Goal: Feedback & Contribution: Leave review/rating

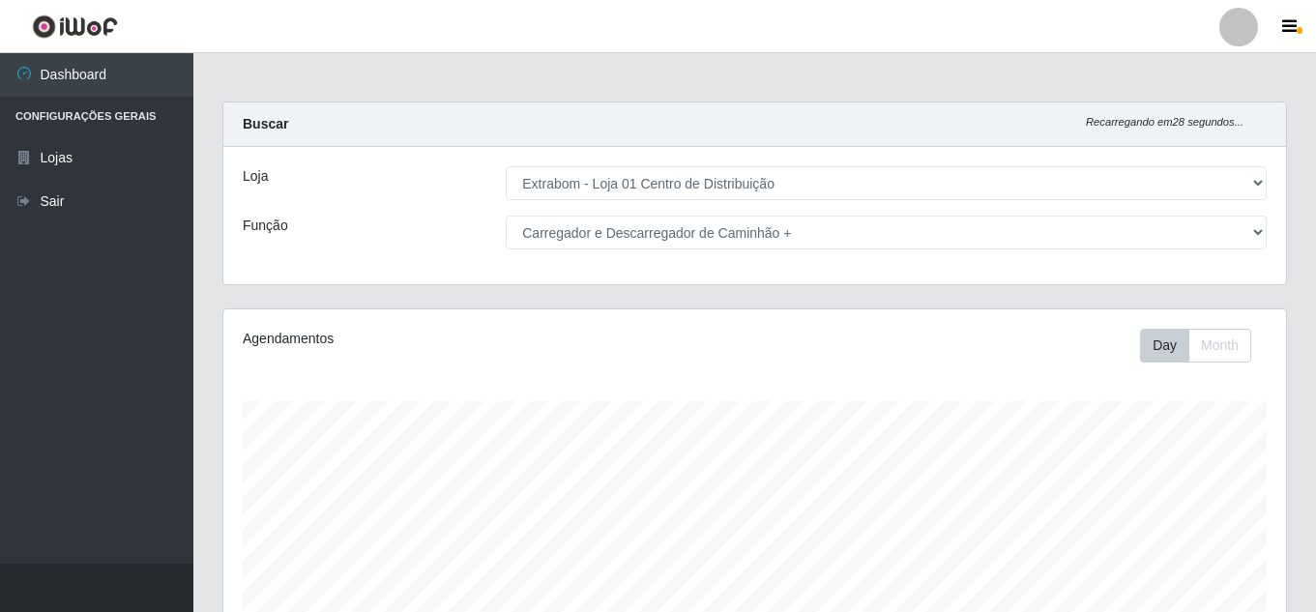
select select "435"
select select "138"
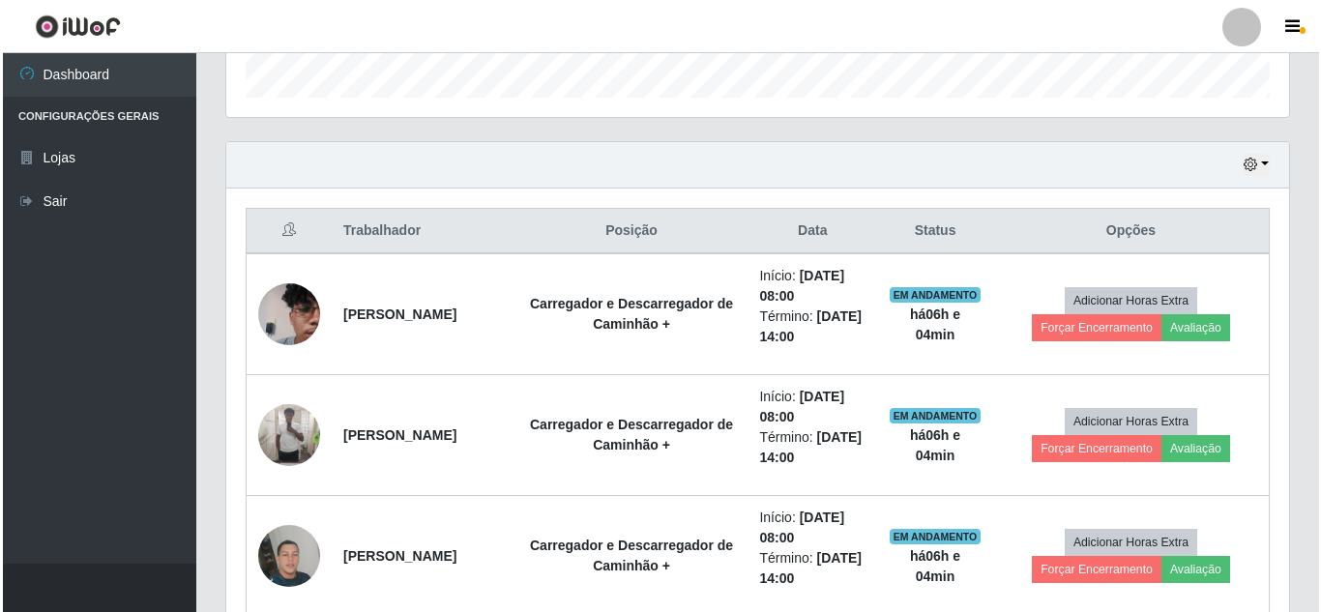
scroll to position [401, 1063]
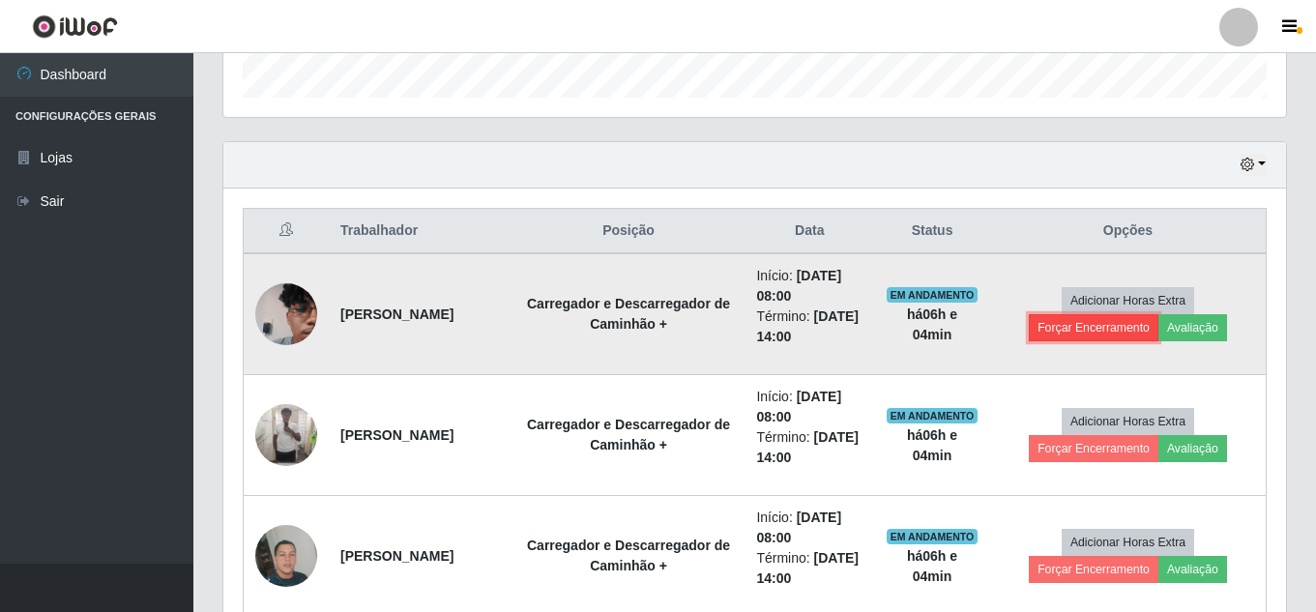
click at [1112, 330] on button "Forçar Encerramento" at bounding box center [1094, 327] width 130 height 27
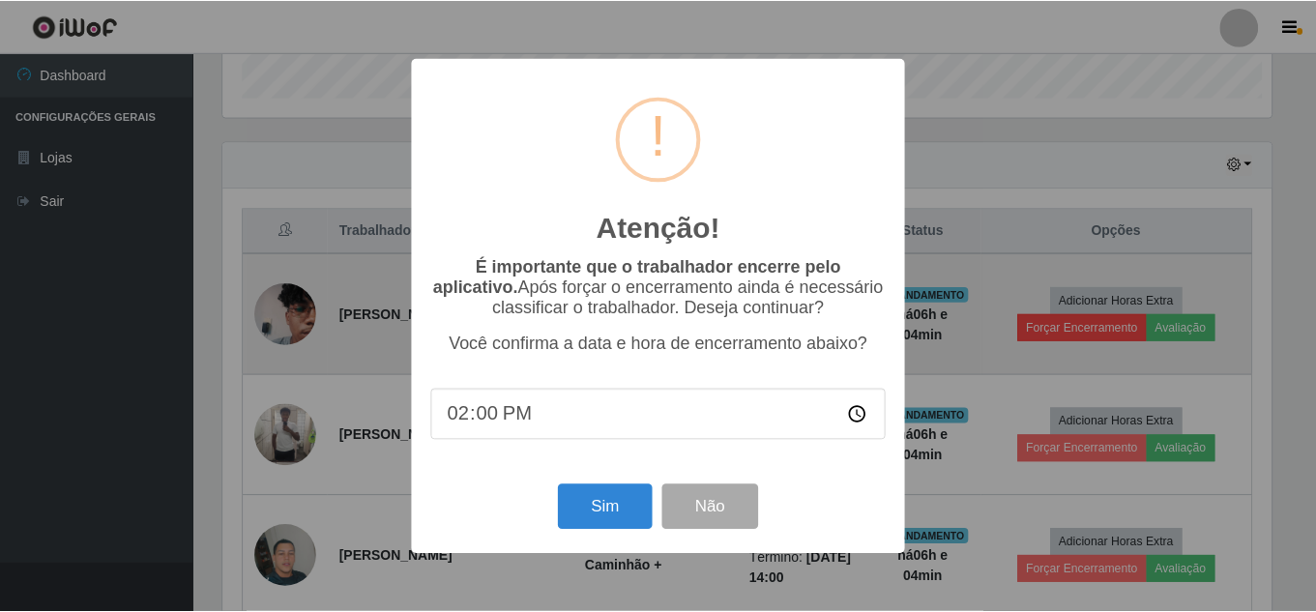
scroll to position [401, 1053]
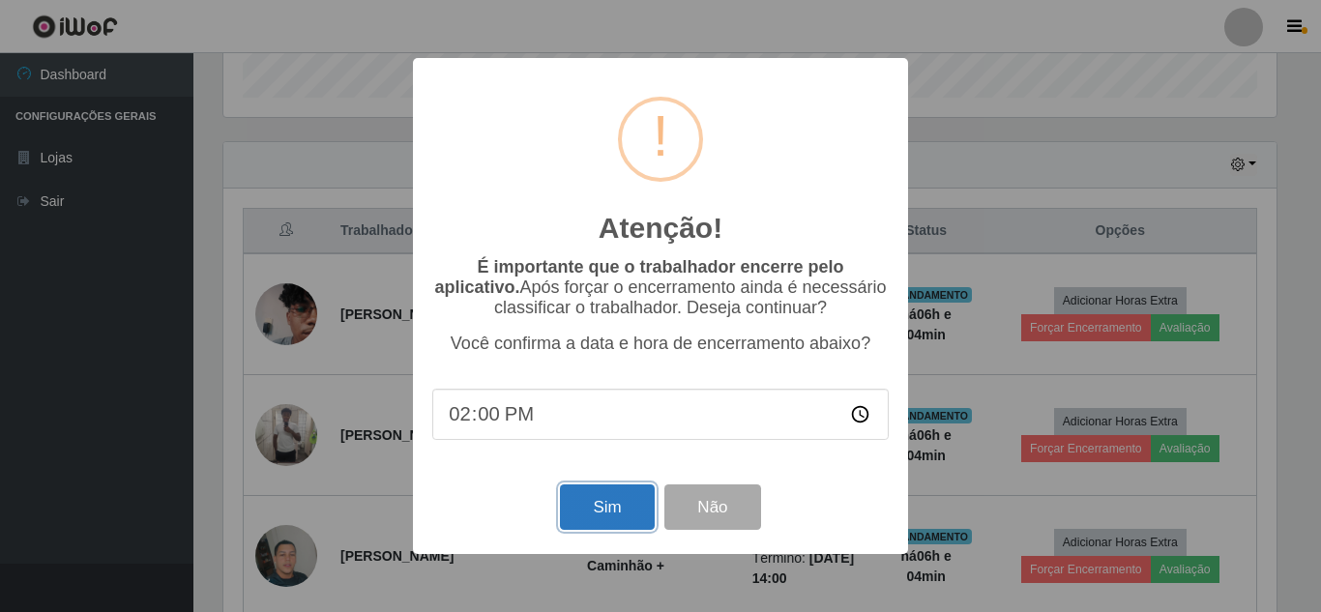
click at [624, 512] on button "Sim" at bounding box center [607, 506] width 94 height 45
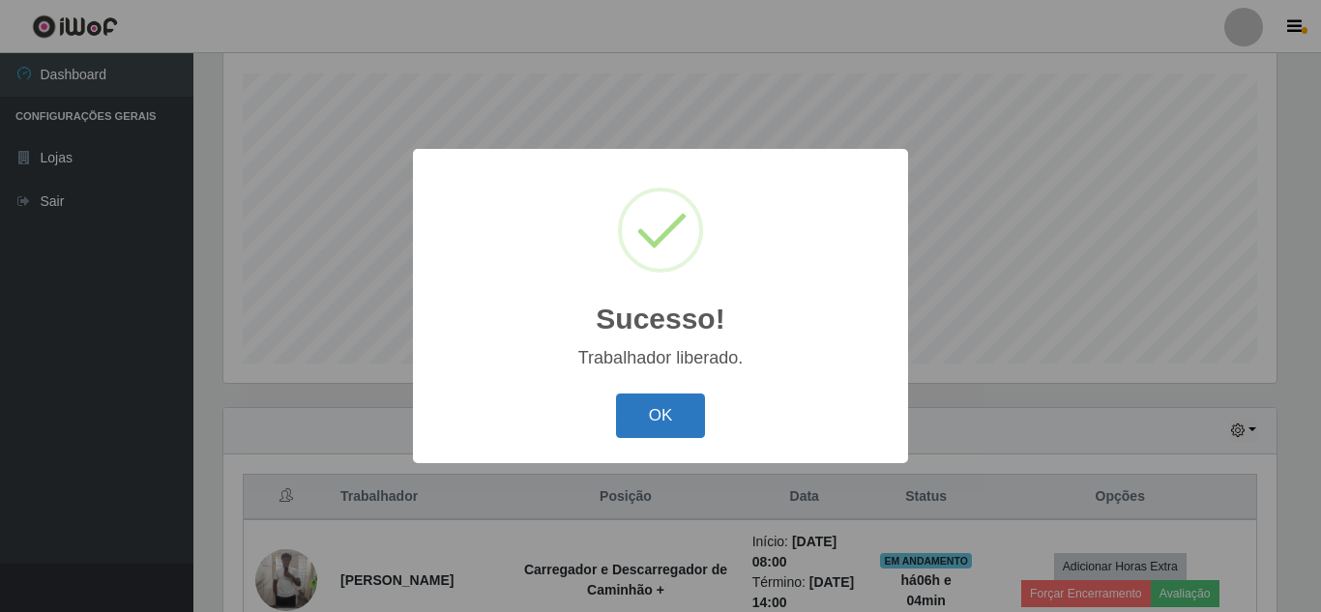
click at [676, 424] on button "OK" at bounding box center [661, 416] width 90 height 45
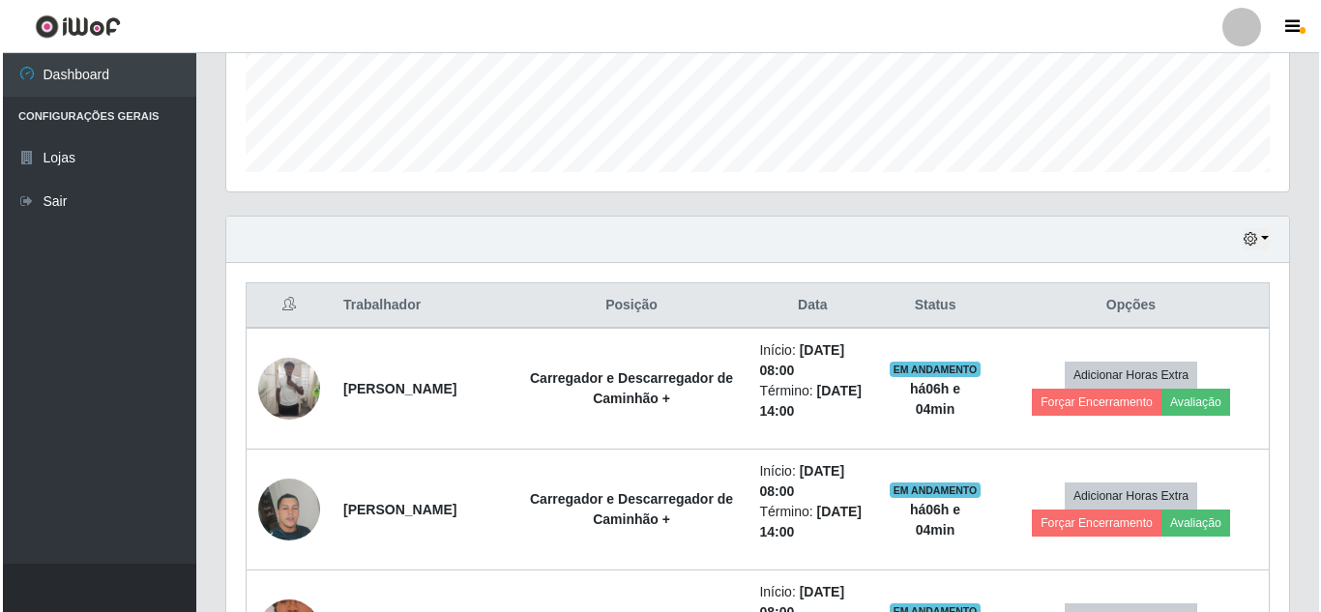
scroll to position [521, 0]
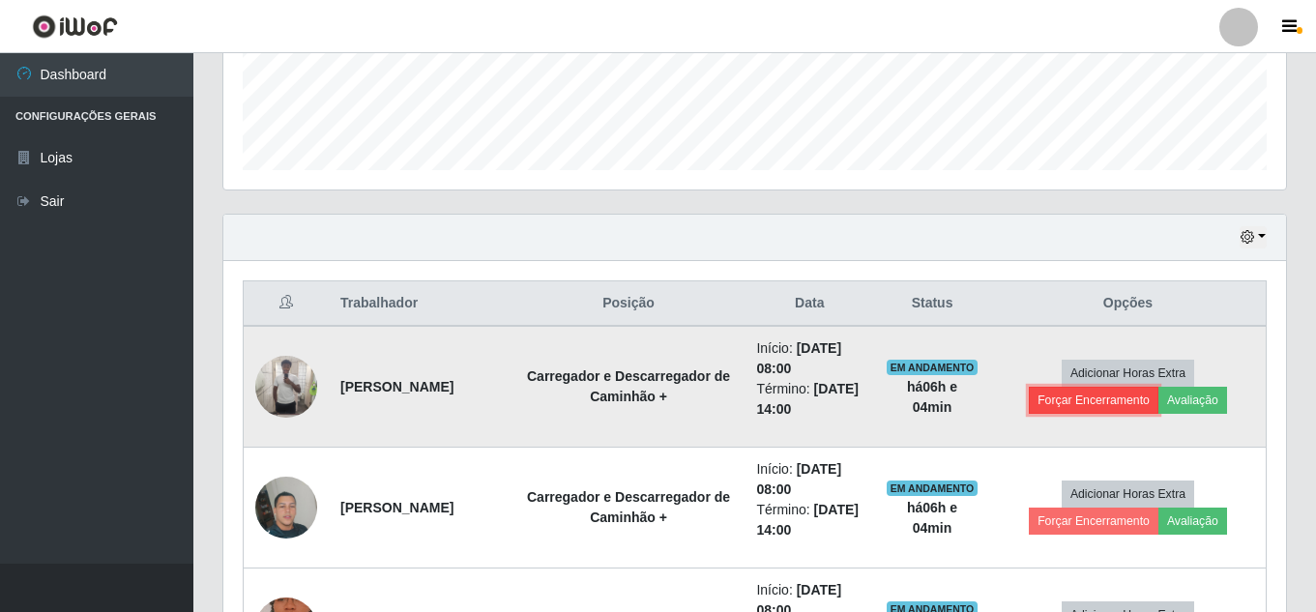
click at [1086, 399] on button "Forçar Encerramento" at bounding box center [1094, 400] width 130 height 27
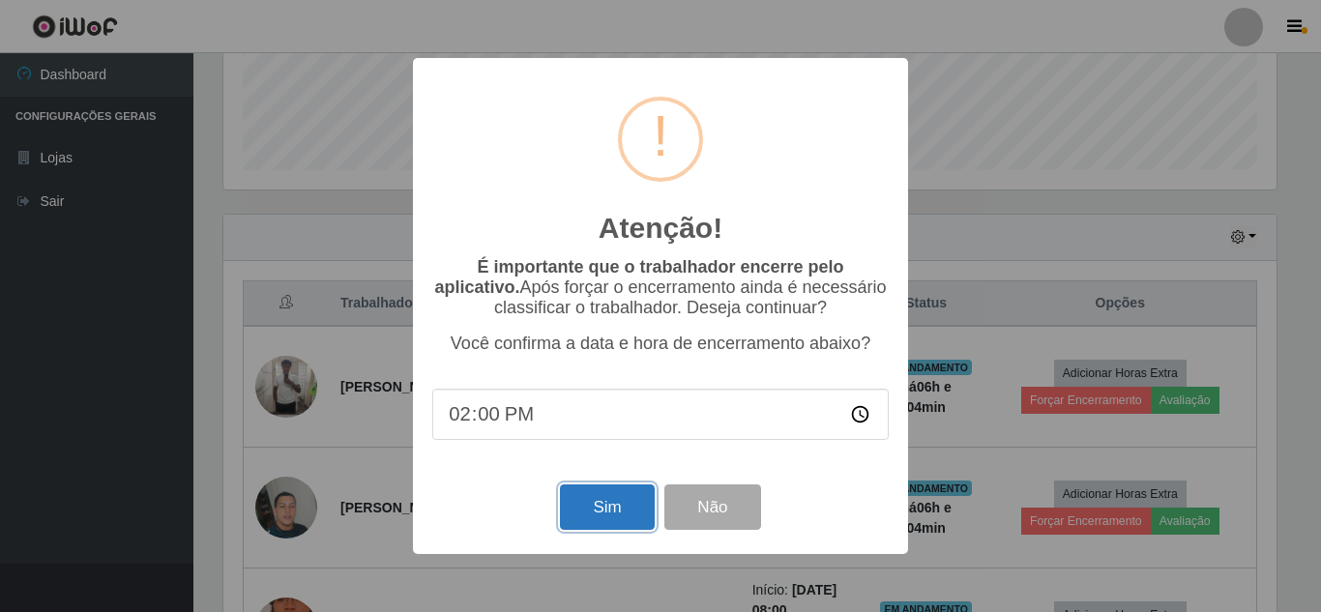
click at [601, 504] on button "Sim" at bounding box center [607, 506] width 94 height 45
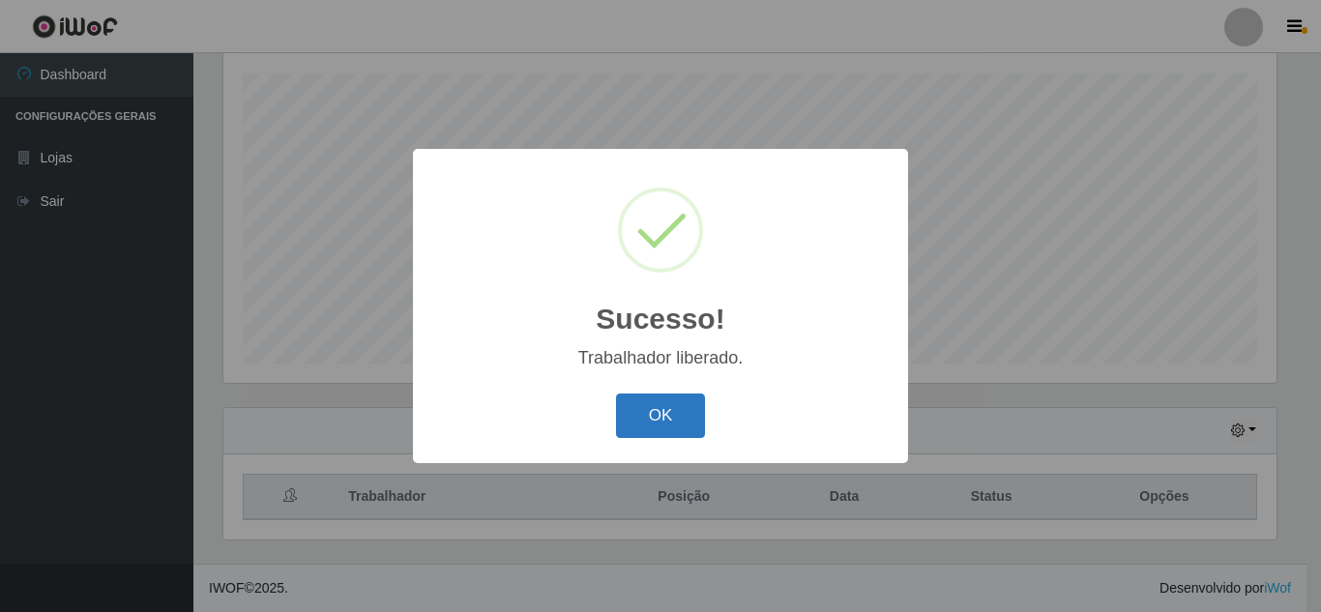
click at [672, 414] on button "OK" at bounding box center [661, 416] width 90 height 45
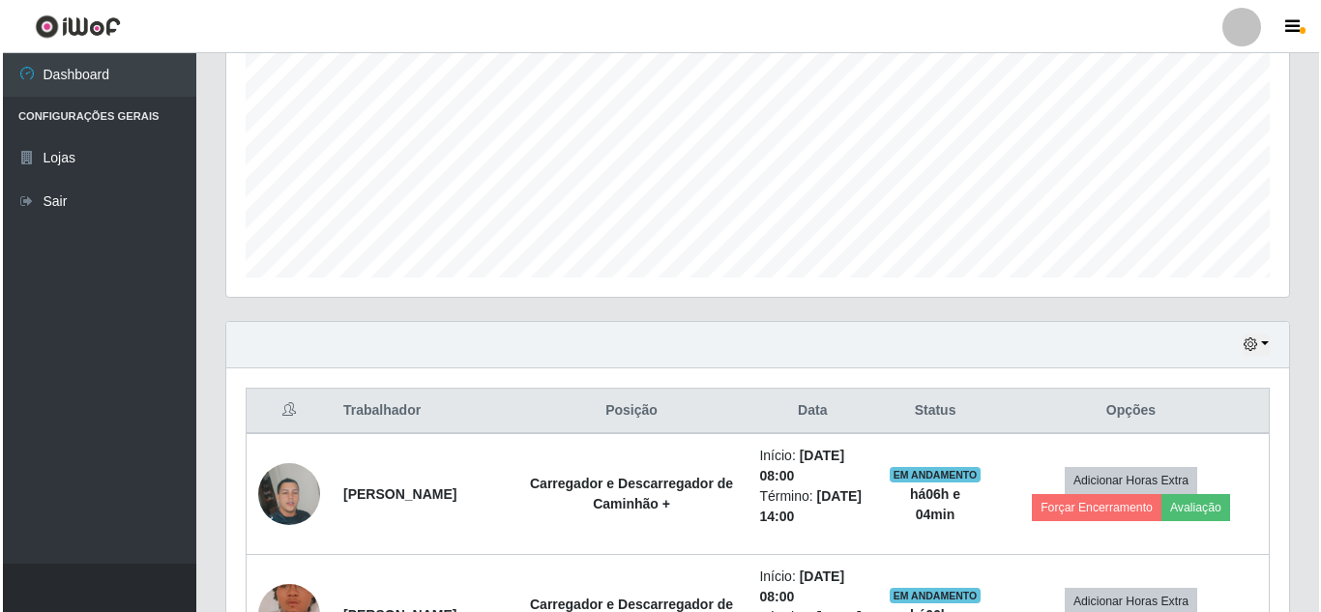
scroll to position [521, 0]
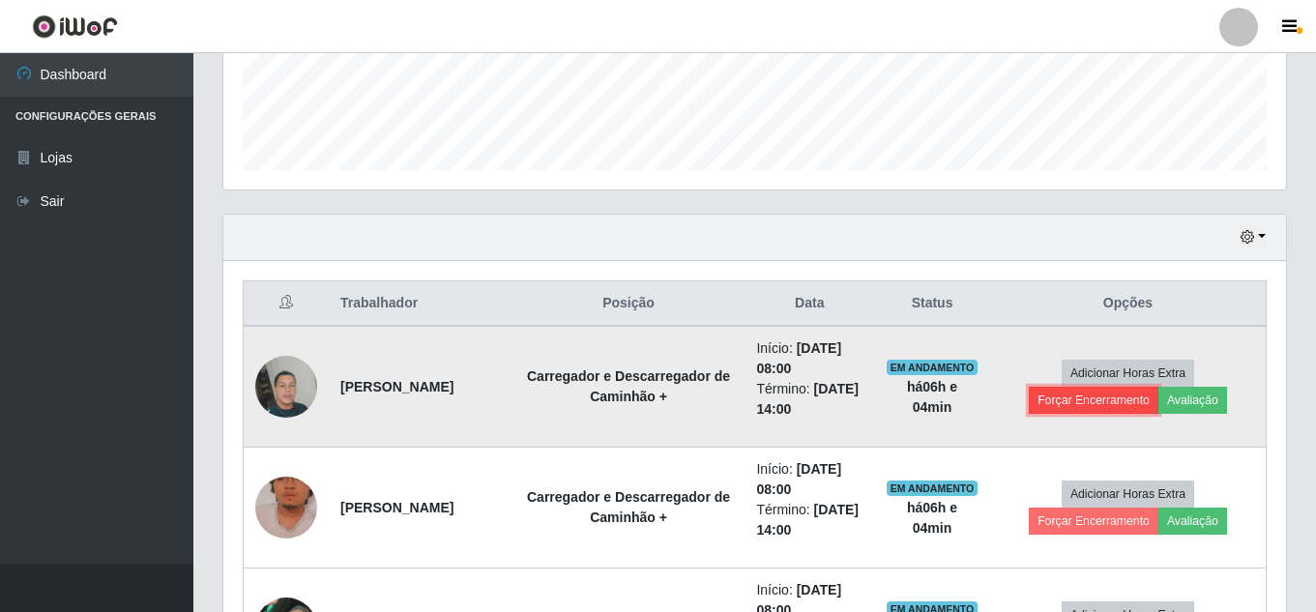
click at [1086, 396] on button "Forçar Encerramento" at bounding box center [1094, 400] width 130 height 27
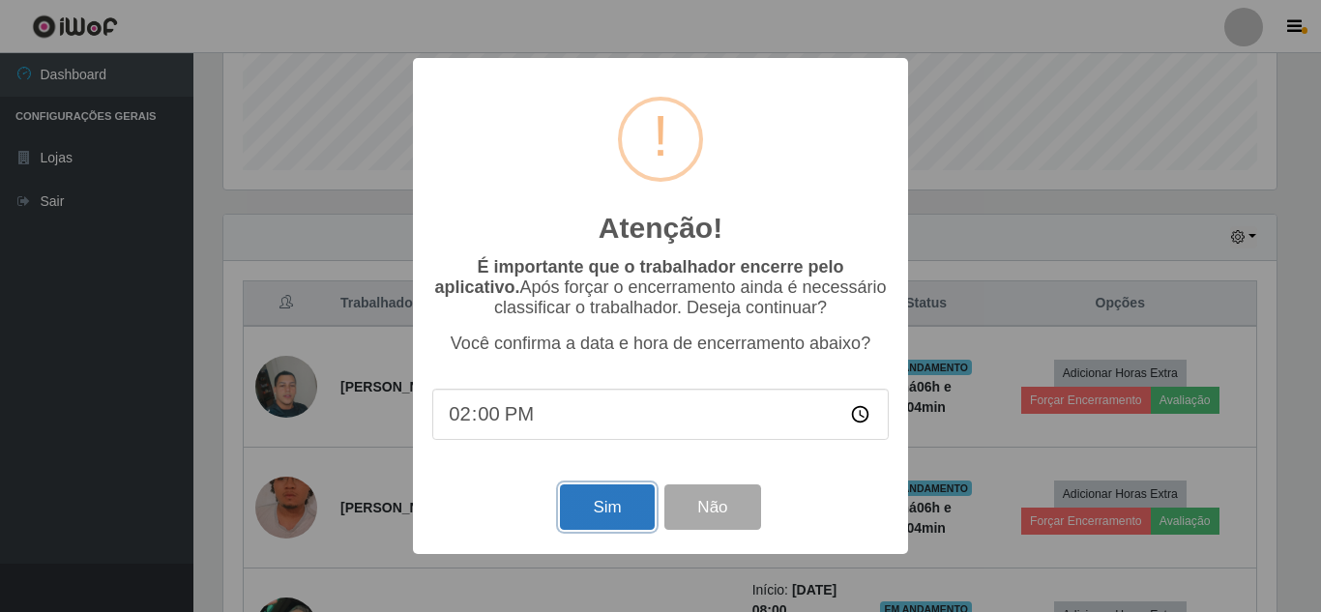
click at [611, 513] on button "Sim" at bounding box center [607, 506] width 94 height 45
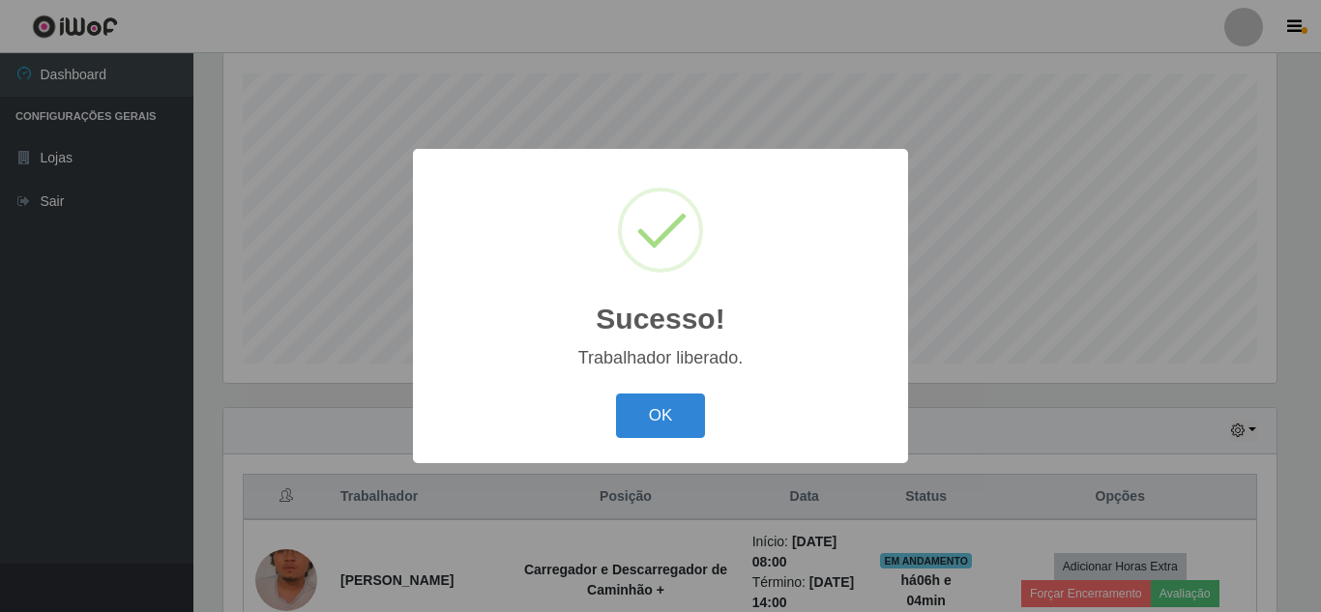
drag, startPoint x: 682, startPoint y: 424, endPoint x: 696, endPoint y: 421, distance: 15.0
click at [681, 424] on button "OK" at bounding box center [661, 416] width 90 height 45
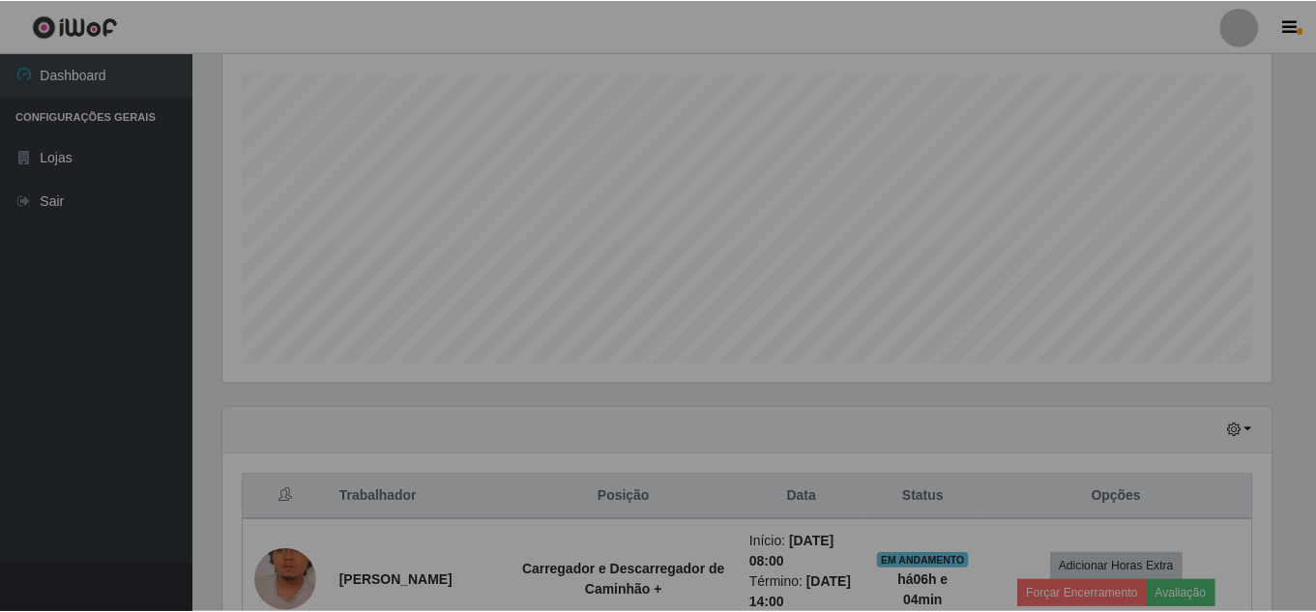
scroll to position [0, 0]
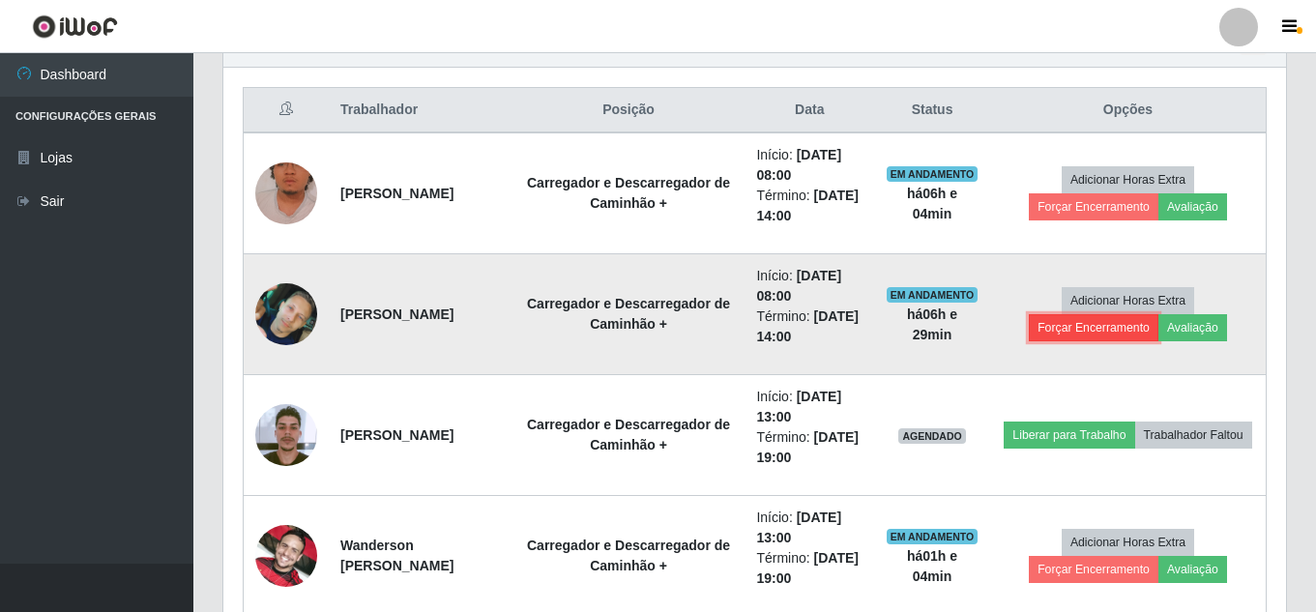
click at [1086, 329] on button "Forçar Encerramento" at bounding box center [1094, 327] width 130 height 27
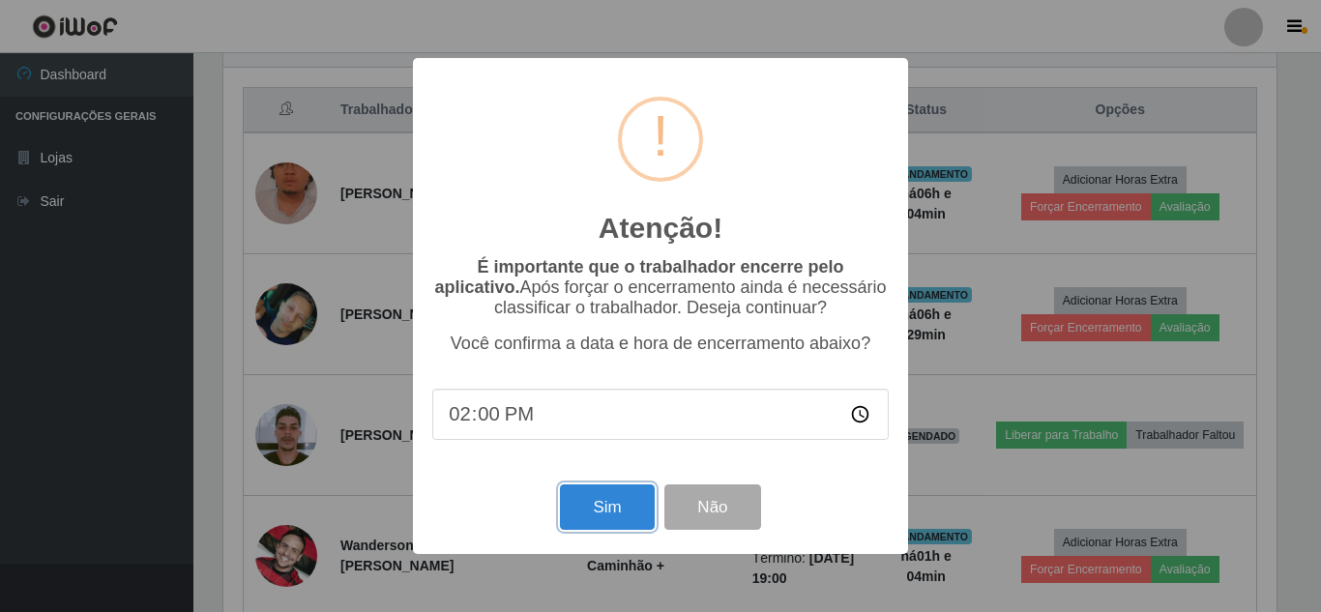
click at [635, 511] on button "Sim" at bounding box center [607, 506] width 94 height 45
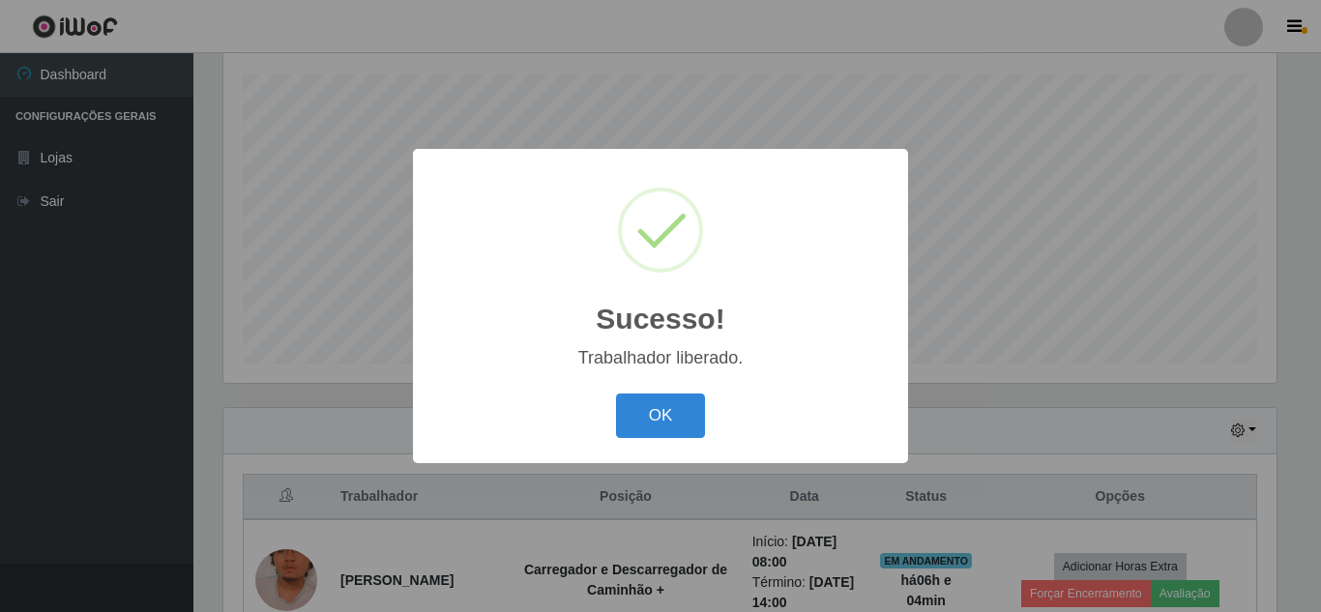
drag, startPoint x: 668, startPoint y: 432, endPoint x: 680, endPoint y: 416, distance: 20.1
click at [668, 430] on button "OK" at bounding box center [661, 416] width 90 height 45
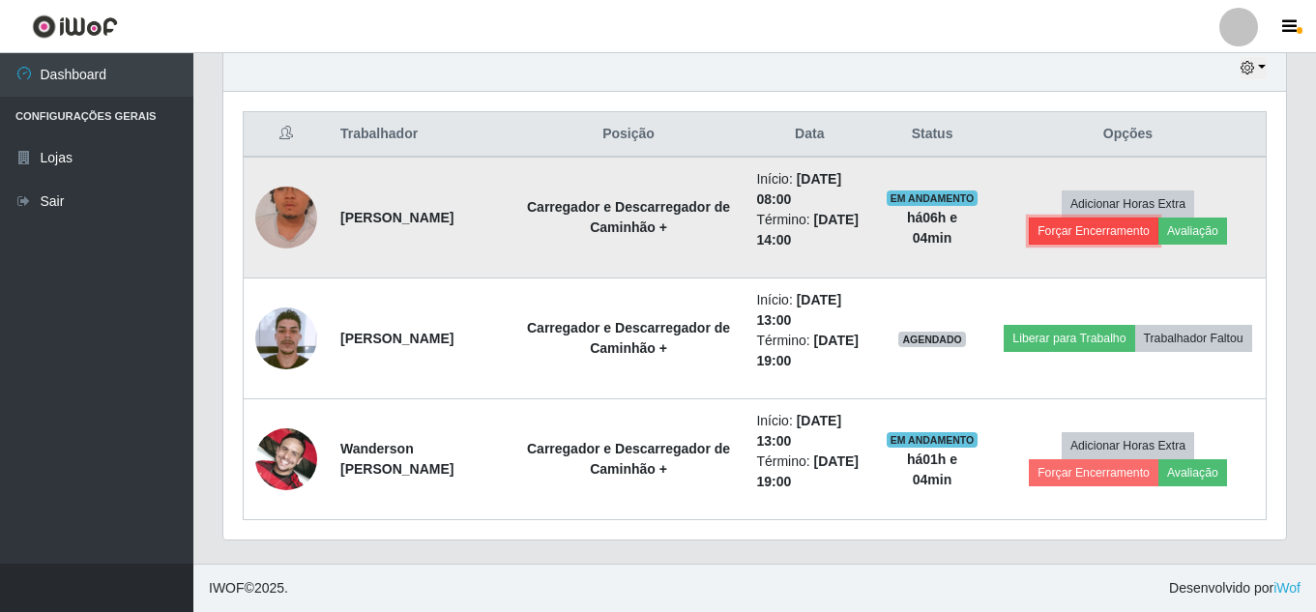
click at [1107, 226] on button "Forçar Encerramento" at bounding box center [1094, 231] width 130 height 27
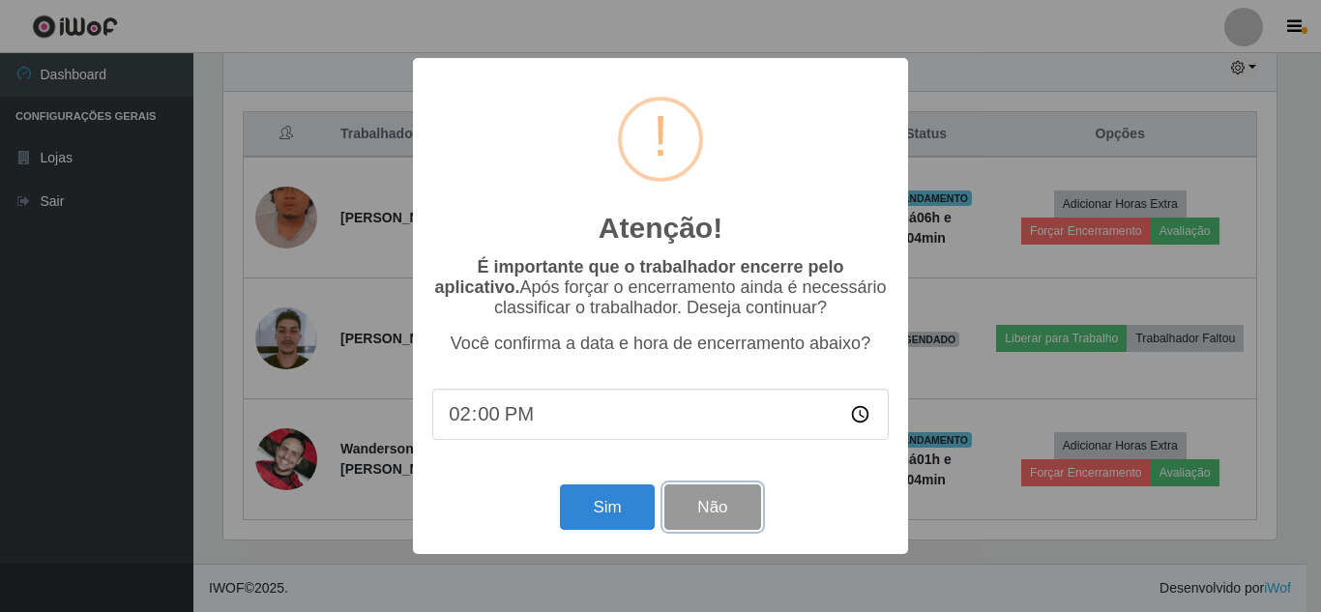
click at [705, 505] on button "Não" at bounding box center [712, 506] width 96 height 45
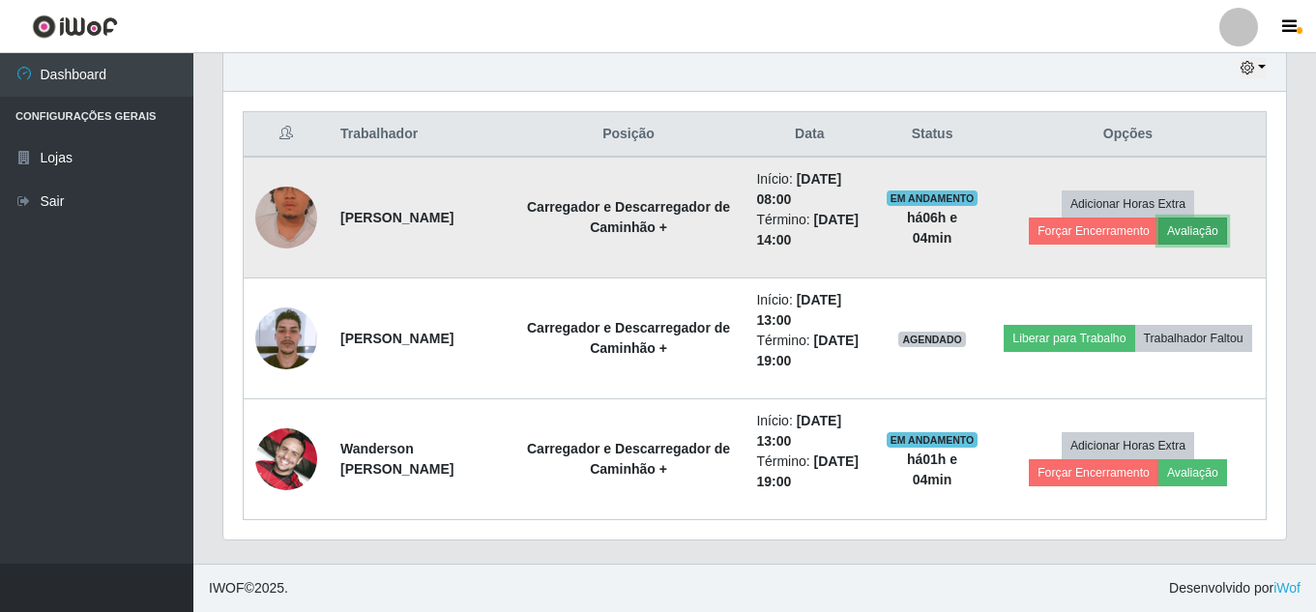
click at [1200, 230] on button "Avaliação" at bounding box center [1192, 231] width 69 height 27
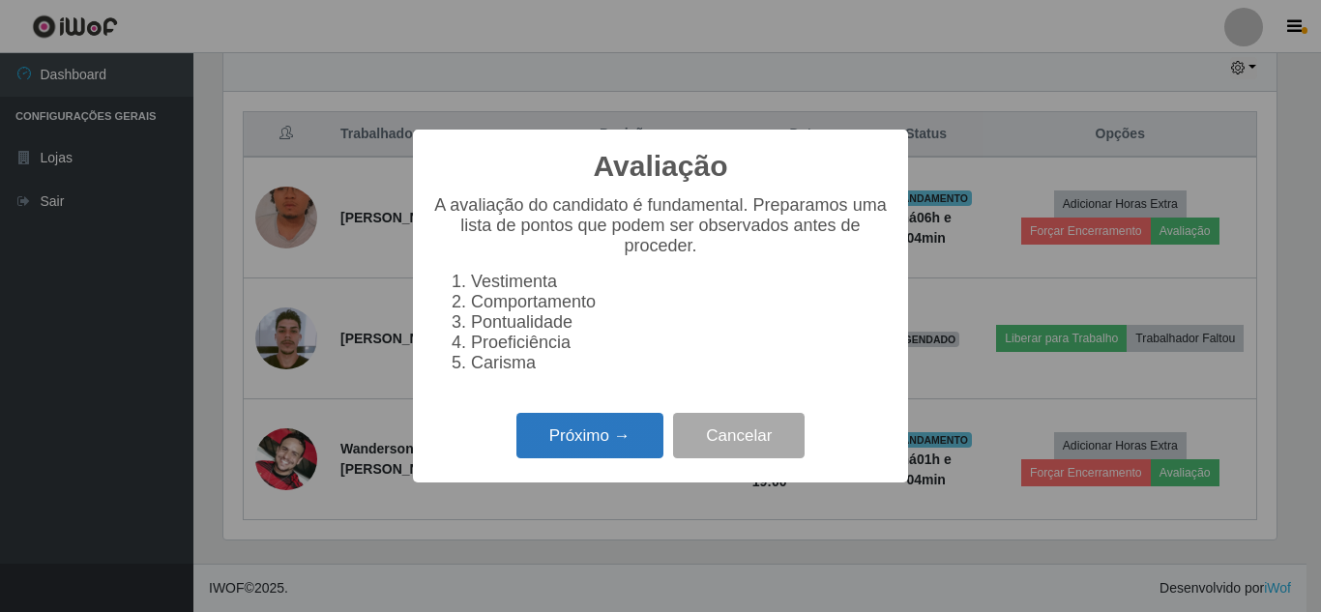
click at [603, 452] on button "Próximo →" at bounding box center [589, 435] width 147 height 45
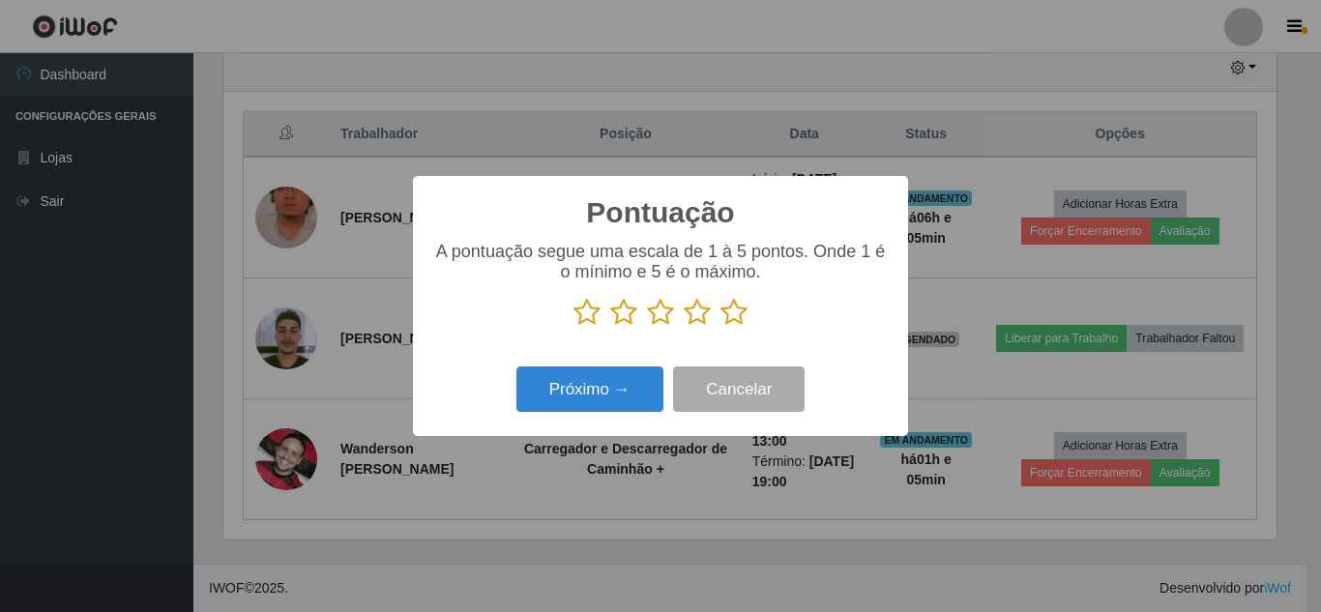
click at [734, 317] on icon at bounding box center [733, 312] width 27 height 29
click at [720, 327] on input "radio" at bounding box center [720, 327] width 0 height 0
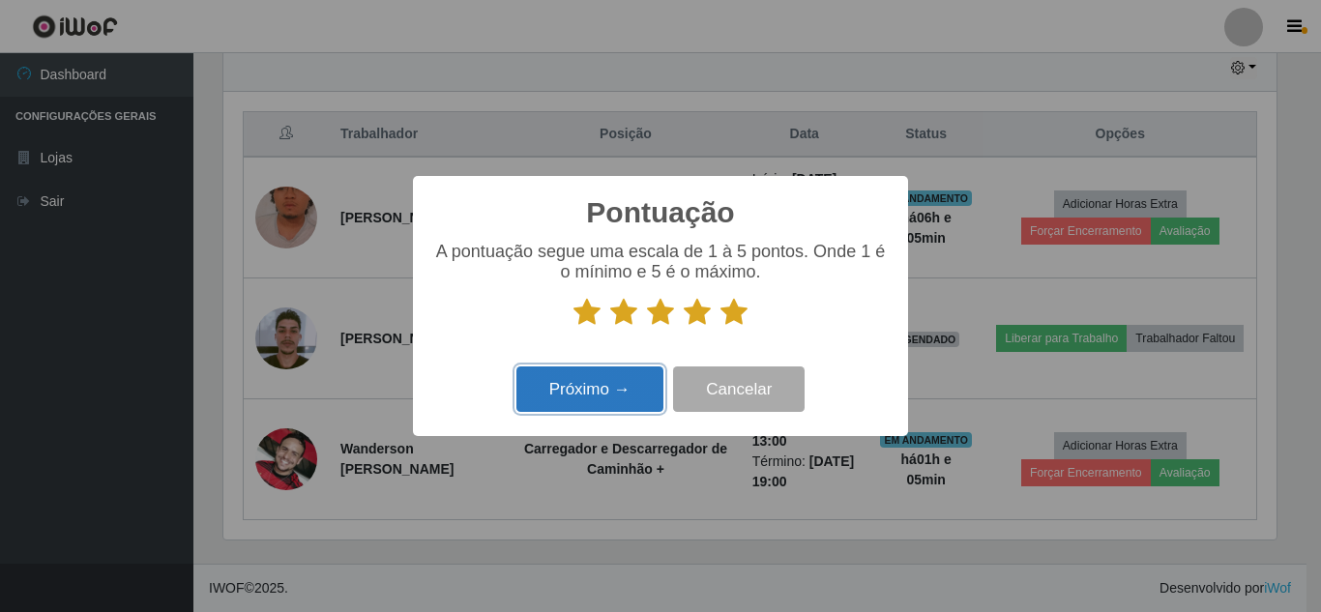
click at [614, 389] on button "Próximo →" at bounding box center [589, 388] width 147 height 45
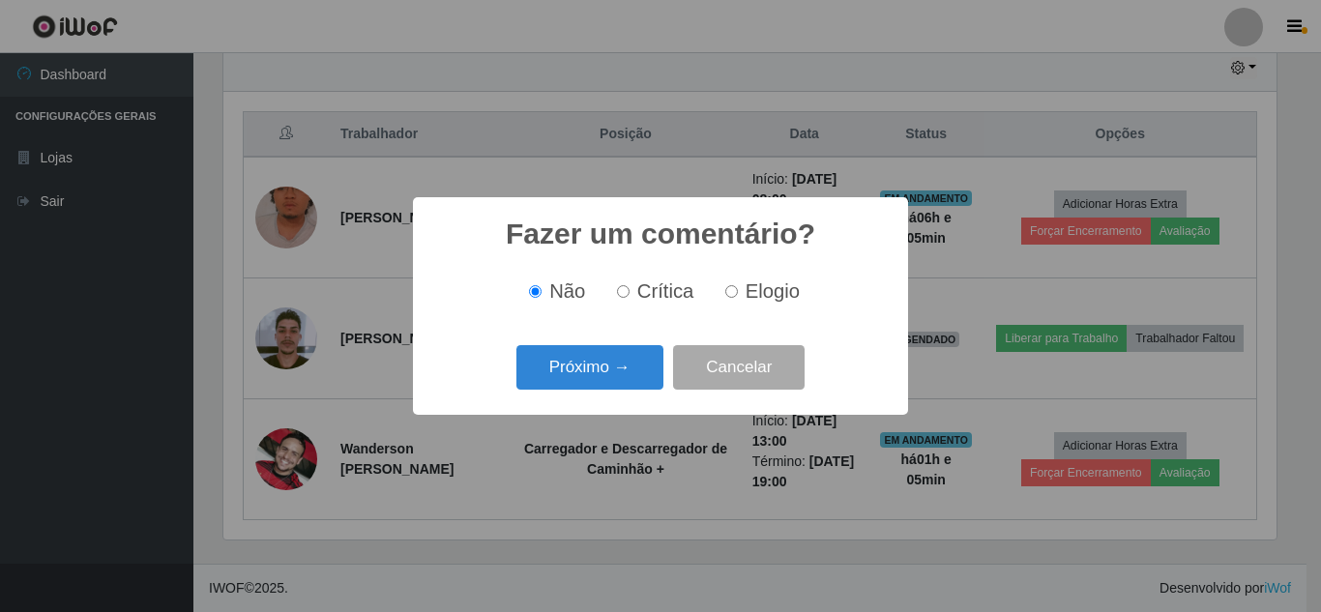
scroll to position [966536, 965885]
click at [658, 296] on span "Crítica" at bounding box center [665, 290] width 57 height 21
click at [629, 296] on input "Crítica" at bounding box center [623, 291] width 13 height 13
radio input "true"
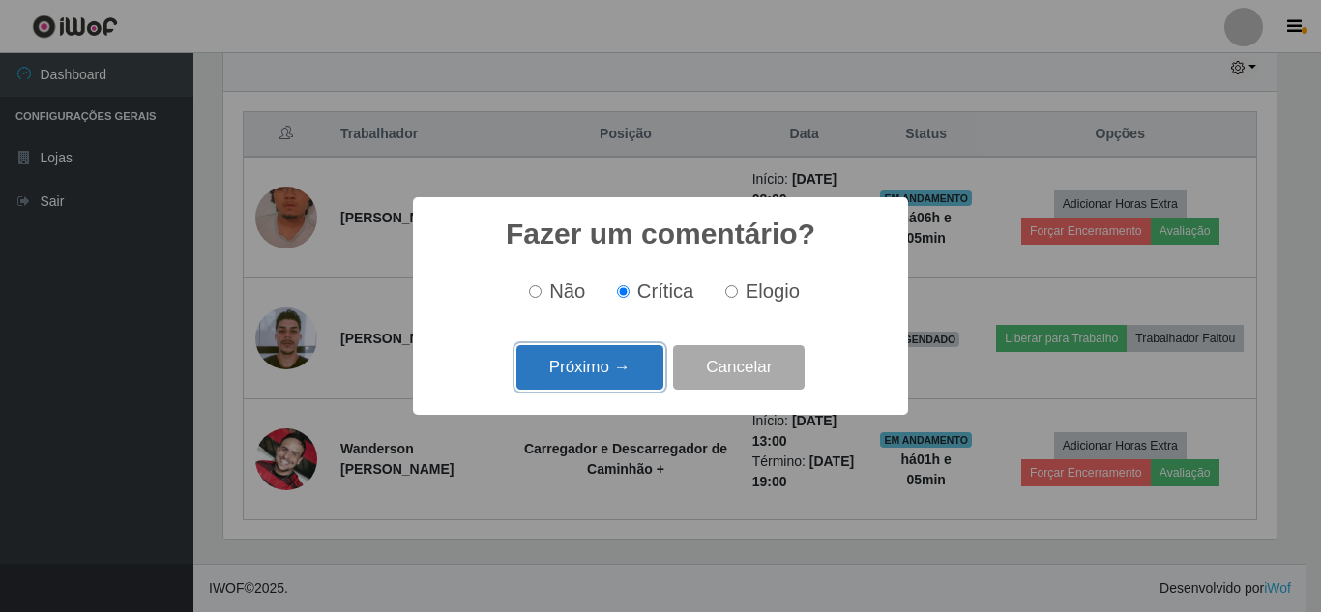
click at [630, 353] on button "Próximo →" at bounding box center [589, 367] width 147 height 45
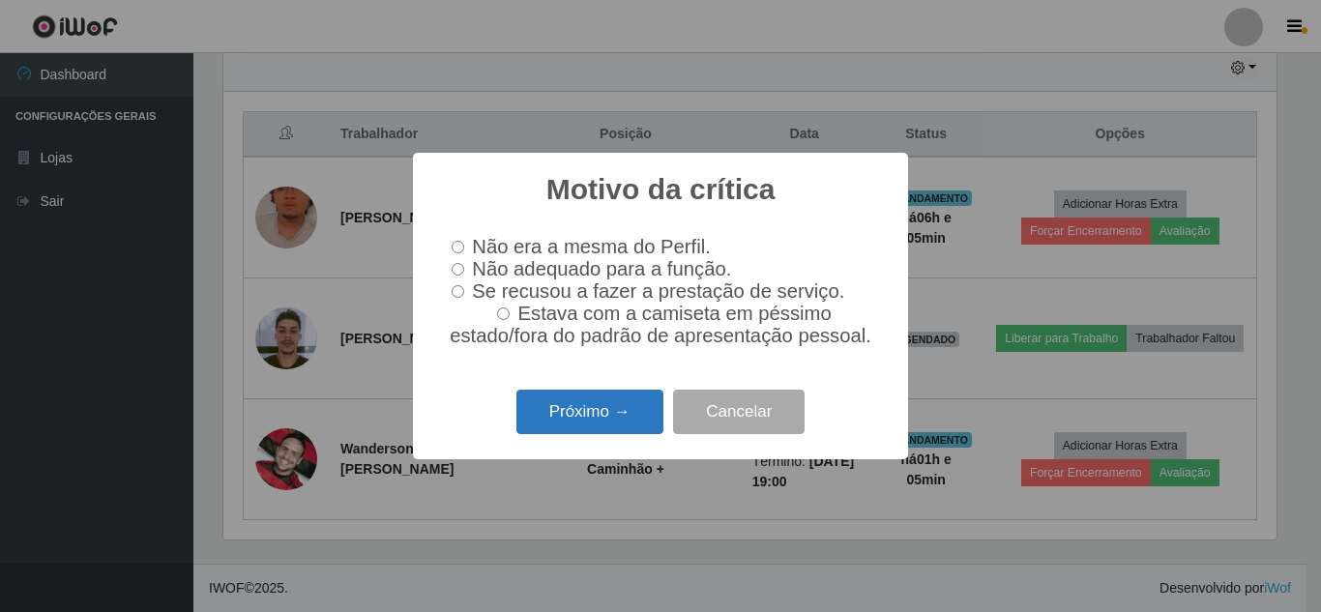
click at [625, 426] on button "Próximo →" at bounding box center [589, 412] width 147 height 45
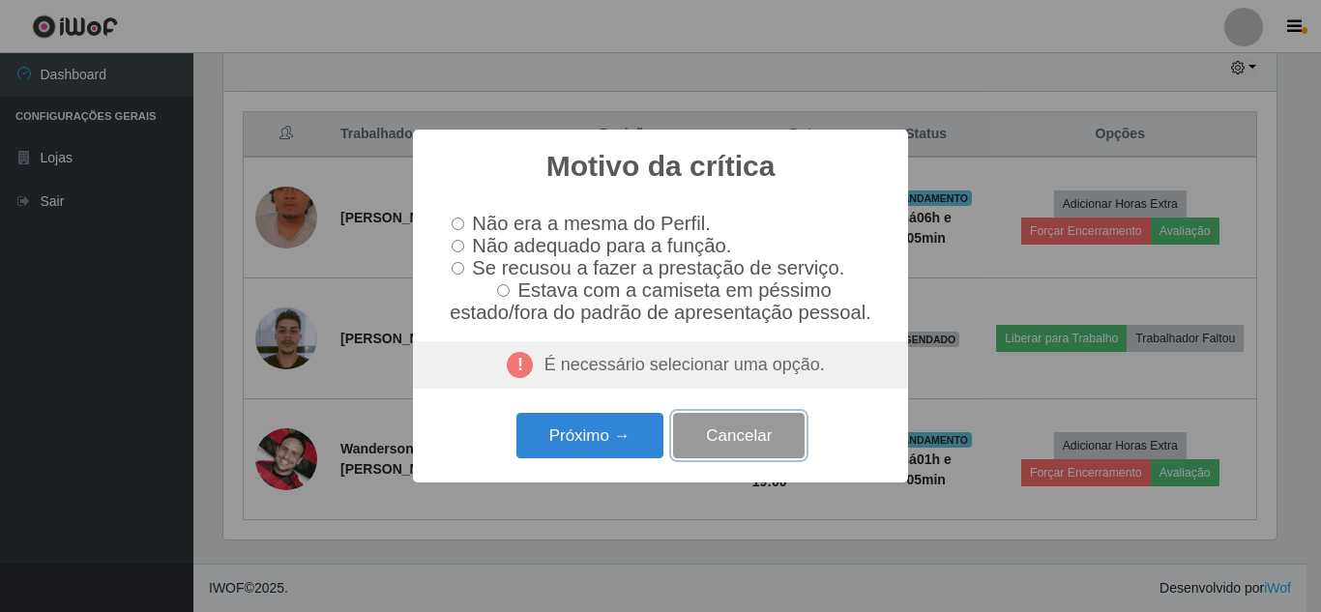
click at [750, 448] on button "Cancelar" at bounding box center [739, 435] width 132 height 45
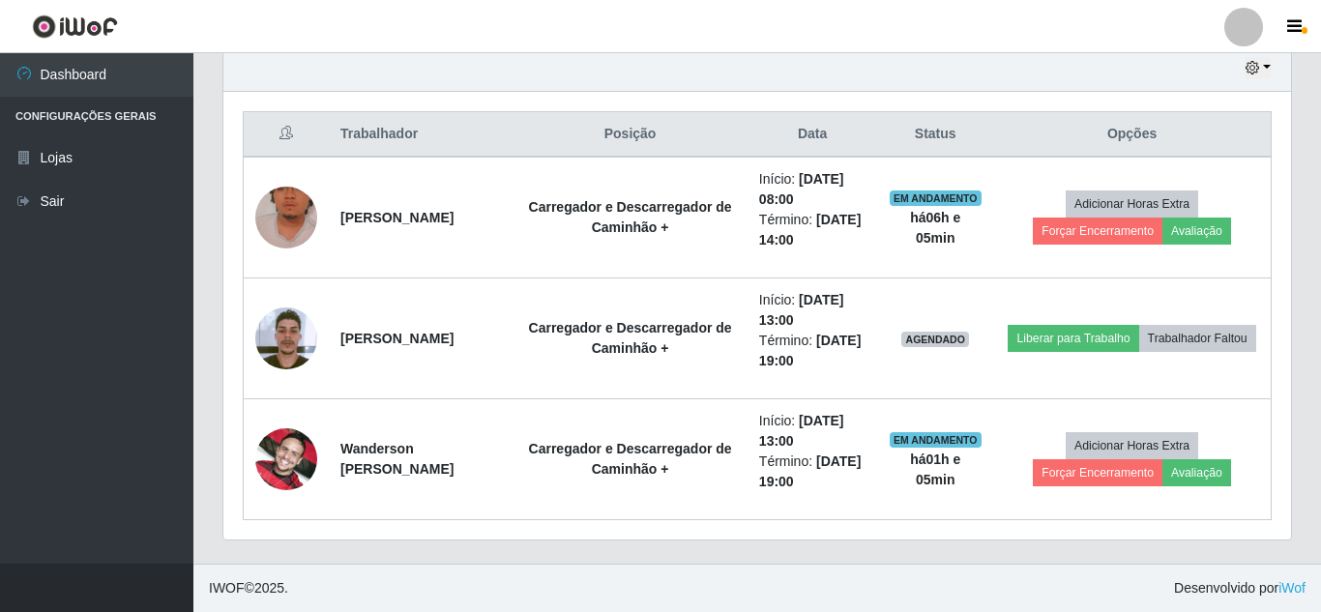
scroll to position [401, 1063]
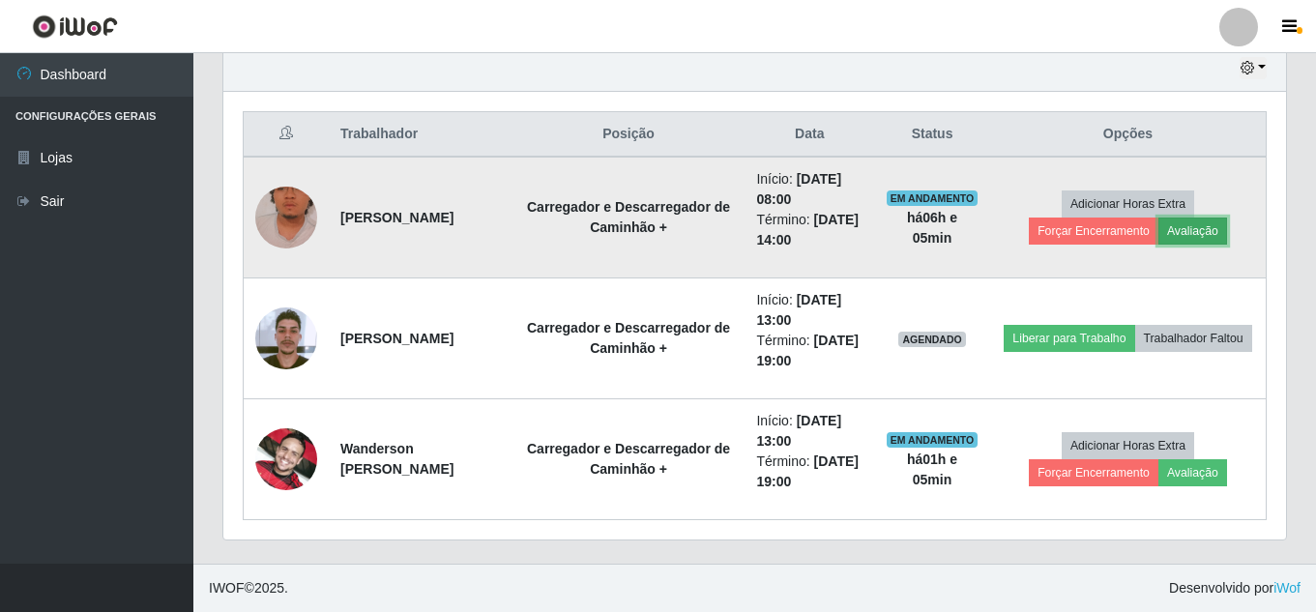
click at [1186, 228] on button "Avaliação" at bounding box center [1192, 231] width 69 height 27
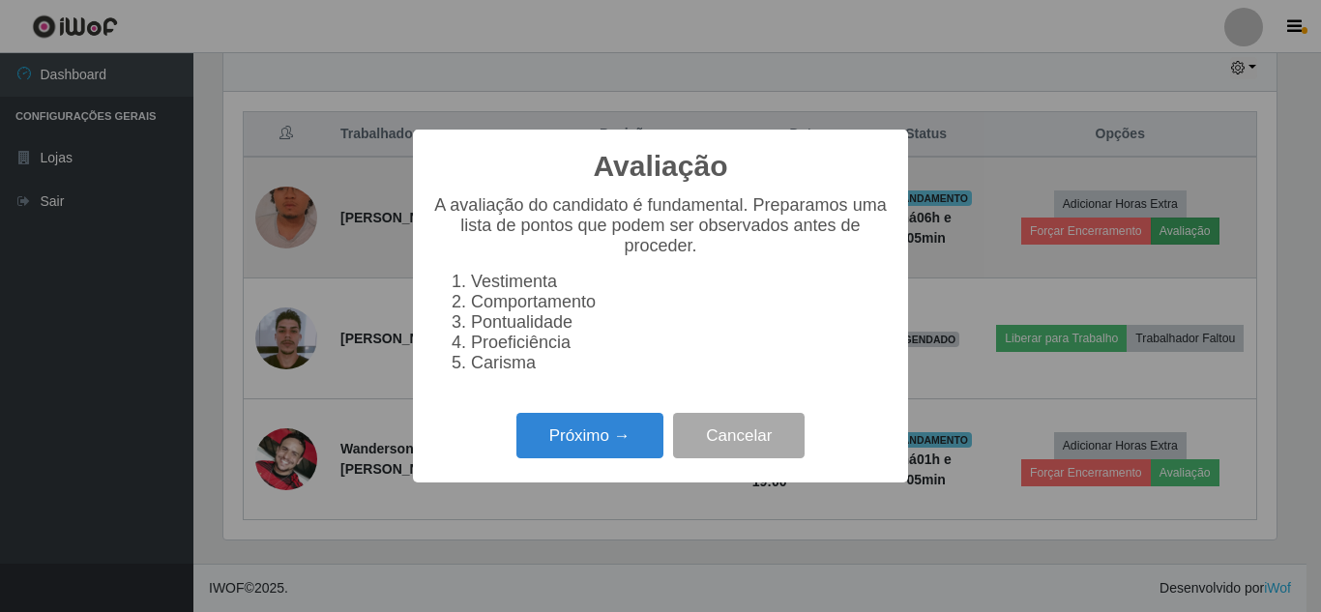
scroll to position [401, 1053]
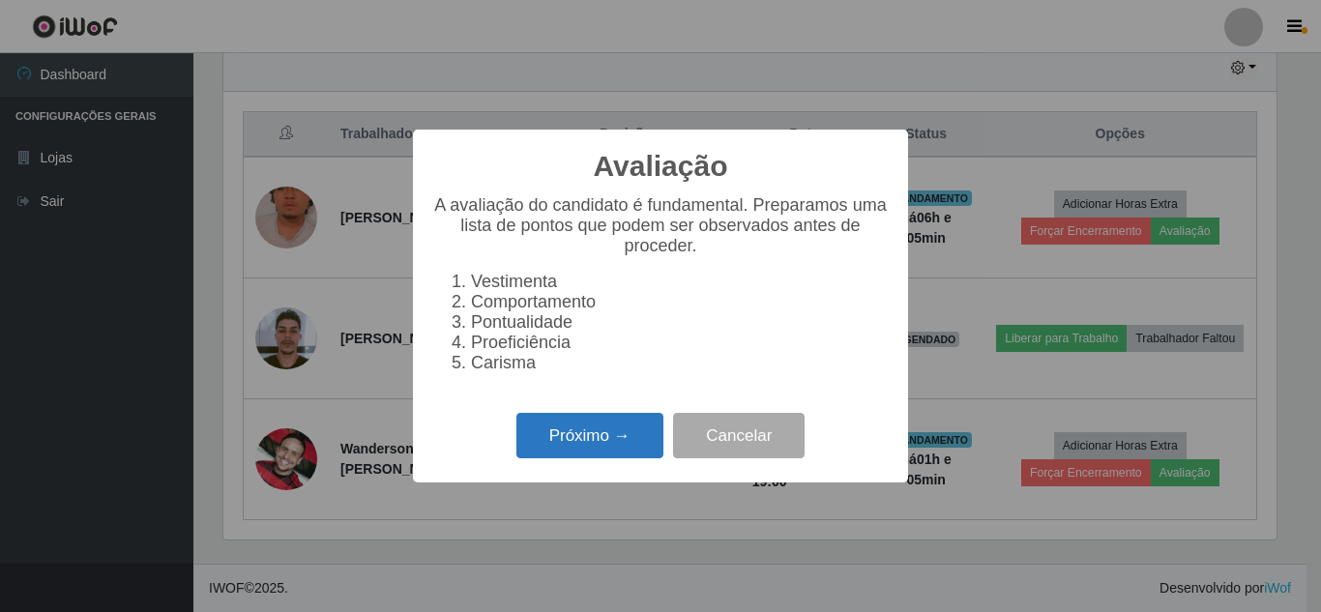
click at [630, 425] on button "Próximo →" at bounding box center [589, 435] width 147 height 45
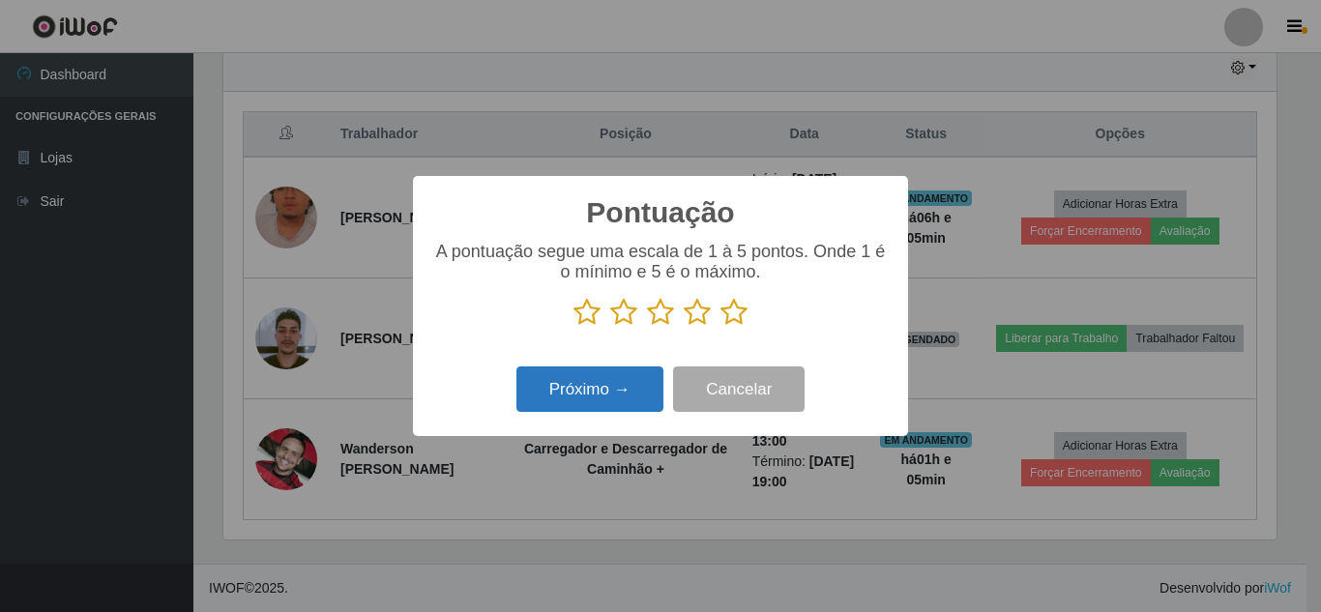
click at [562, 387] on button "Próximo →" at bounding box center [589, 388] width 147 height 45
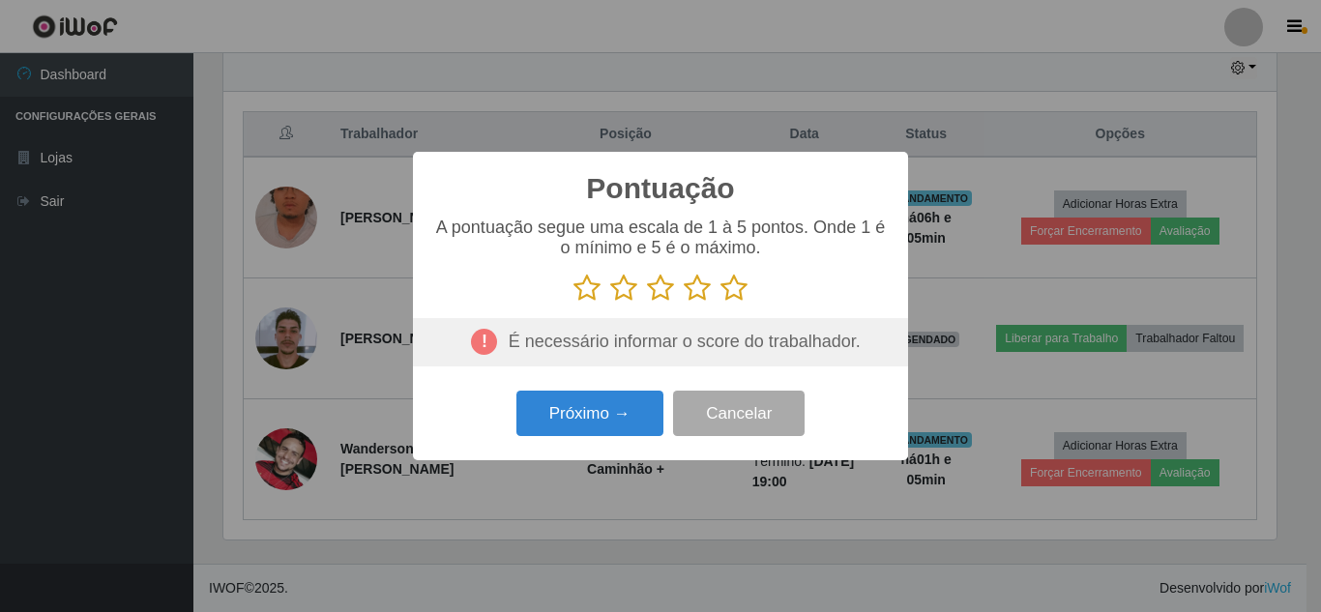
drag, startPoint x: 739, startPoint y: 286, endPoint x: 734, endPoint y: 297, distance: 11.7
click at [738, 288] on icon at bounding box center [733, 288] width 27 height 29
click at [720, 303] on input "radio" at bounding box center [720, 303] width 0 height 0
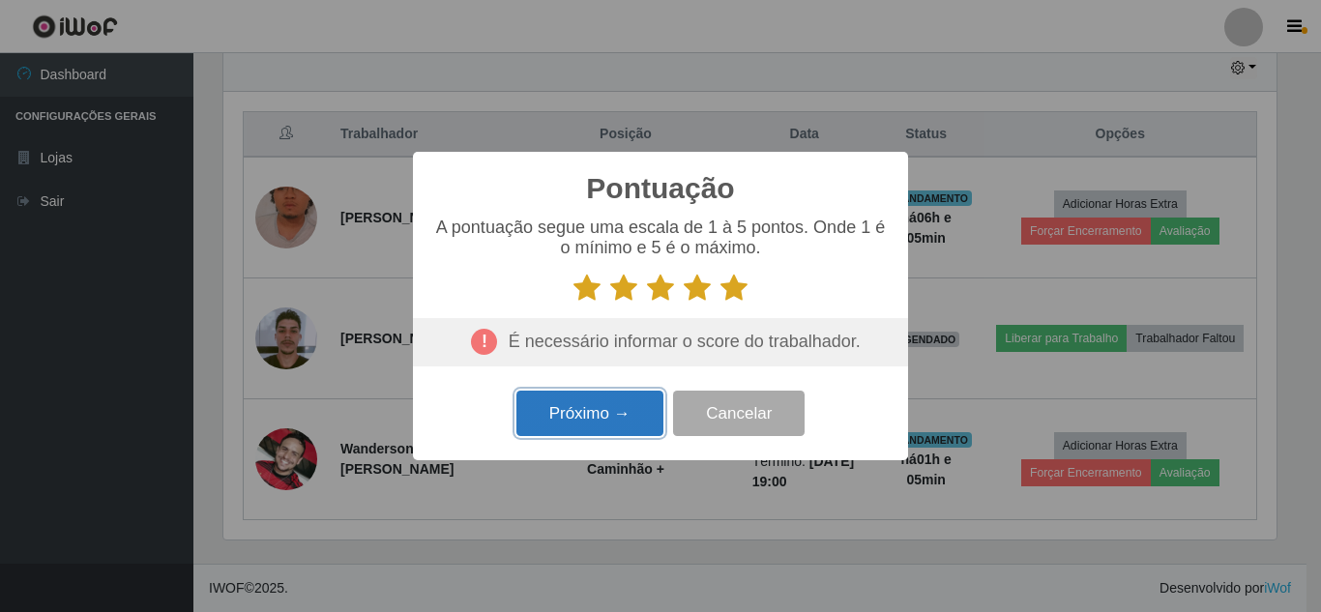
click at [621, 395] on button "Próximo →" at bounding box center [589, 413] width 147 height 45
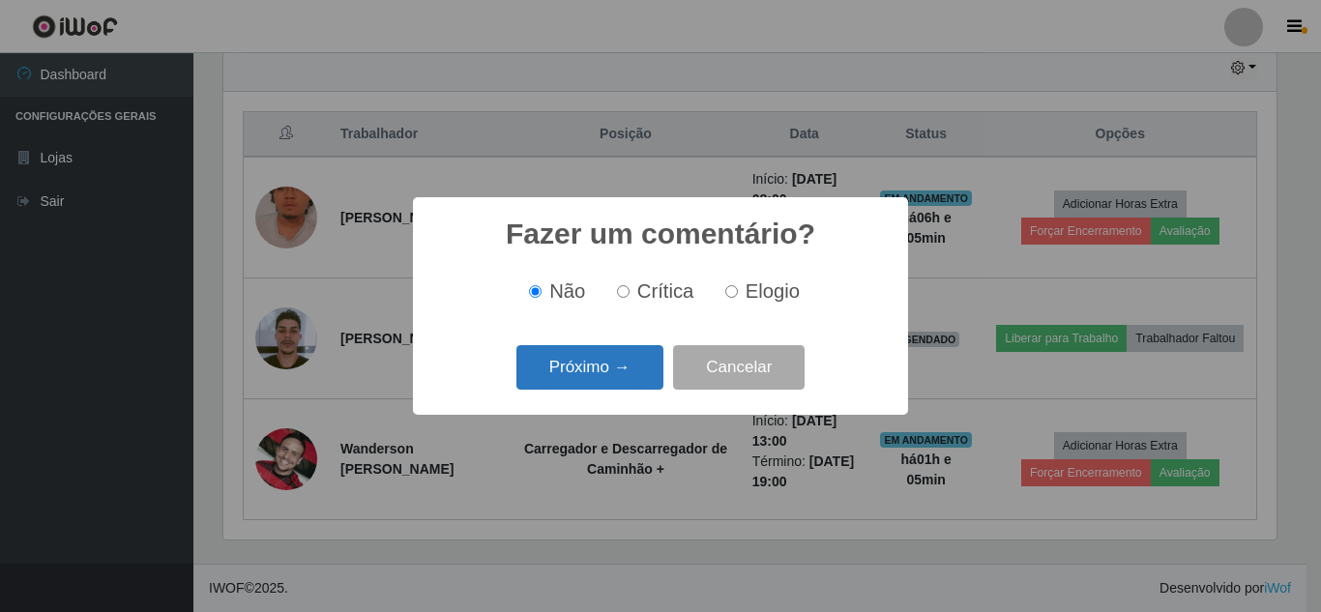
click at [625, 366] on button "Próximo →" at bounding box center [589, 367] width 147 height 45
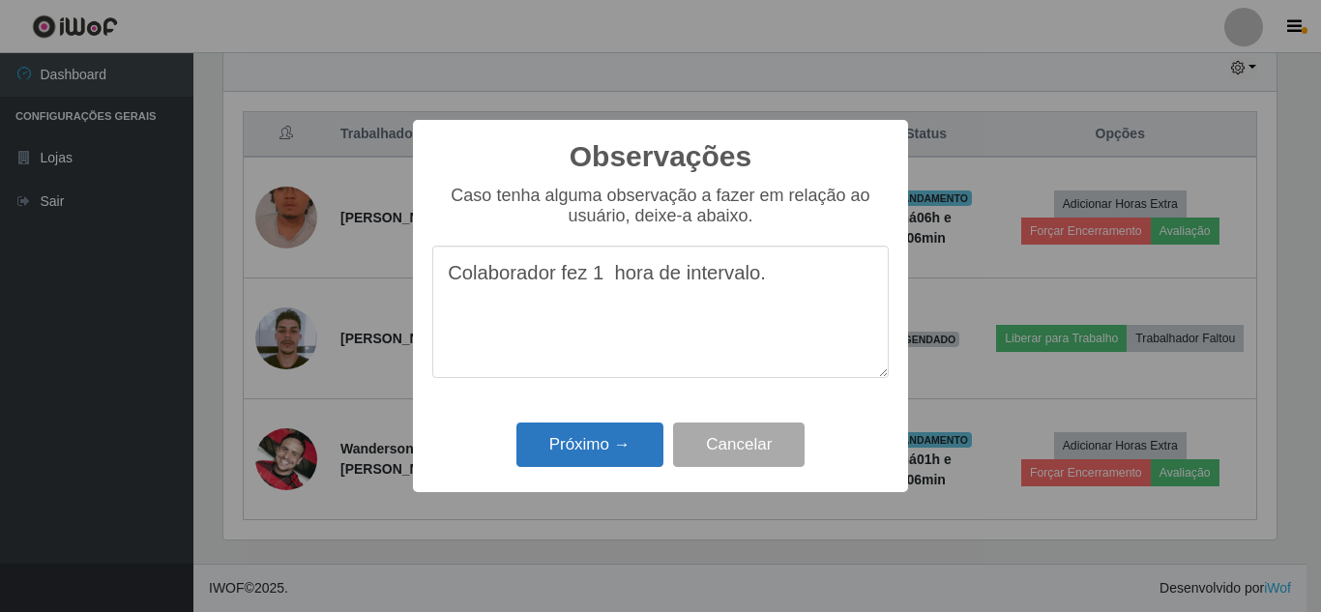
type textarea "Colaborador fez 1 hora de intervalo."
click at [589, 460] on button "Próximo →" at bounding box center [589, 445] width 147 height 45
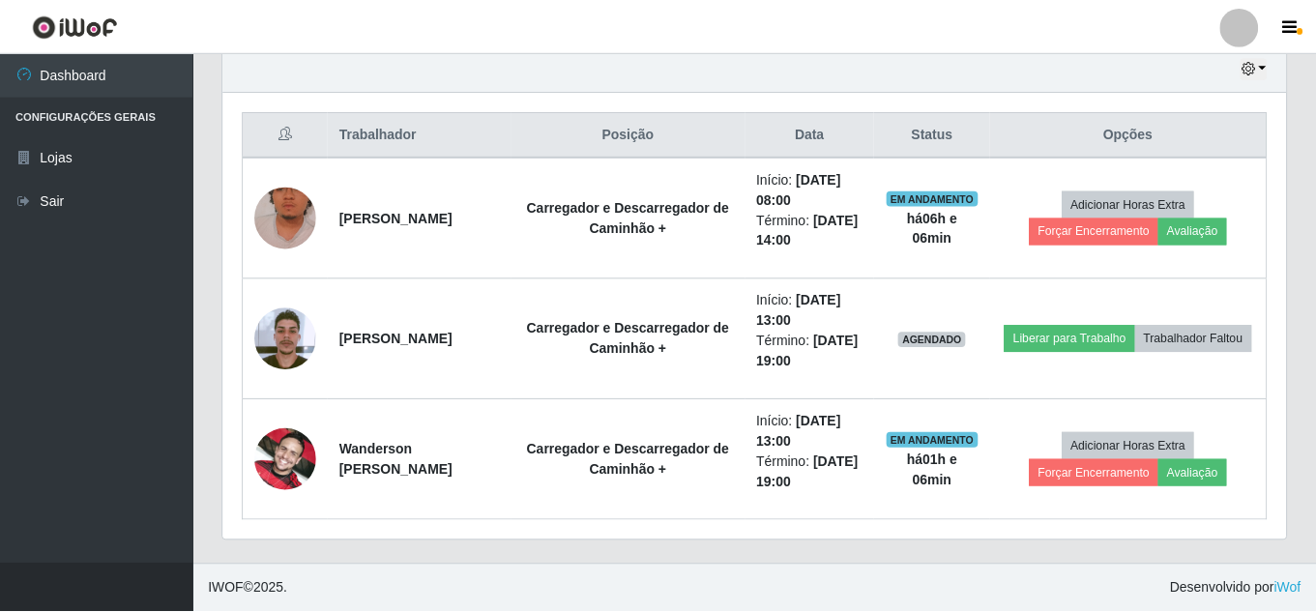
scroll to position [401, 1063]
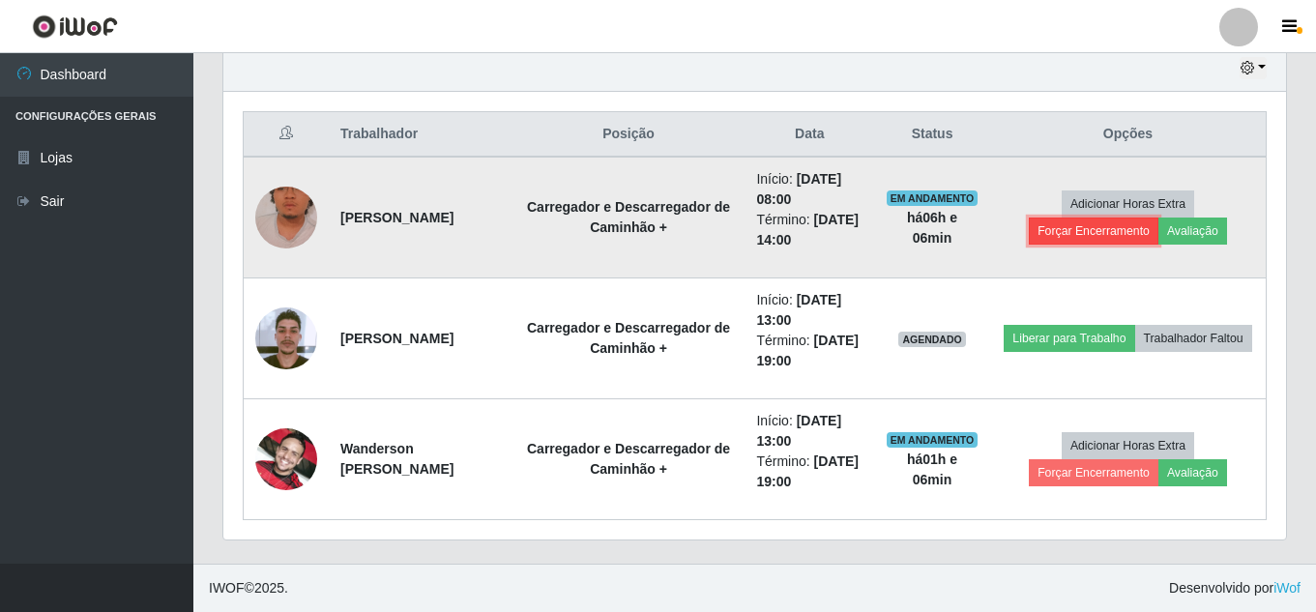
click at [1076, 232] on button "Forçar Encerramento" at bounding box center [1094, 231] width 130 height 27
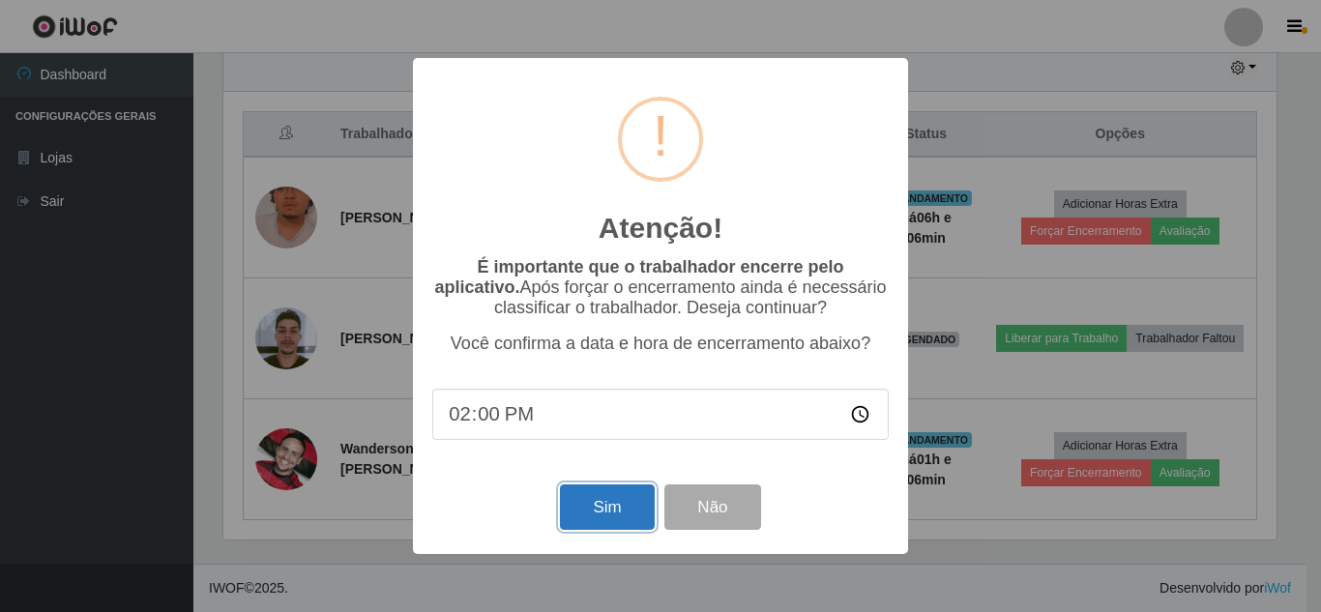
click at [609, 513] on button "Sim" at bounding box center [607, 506] width 94 height 45
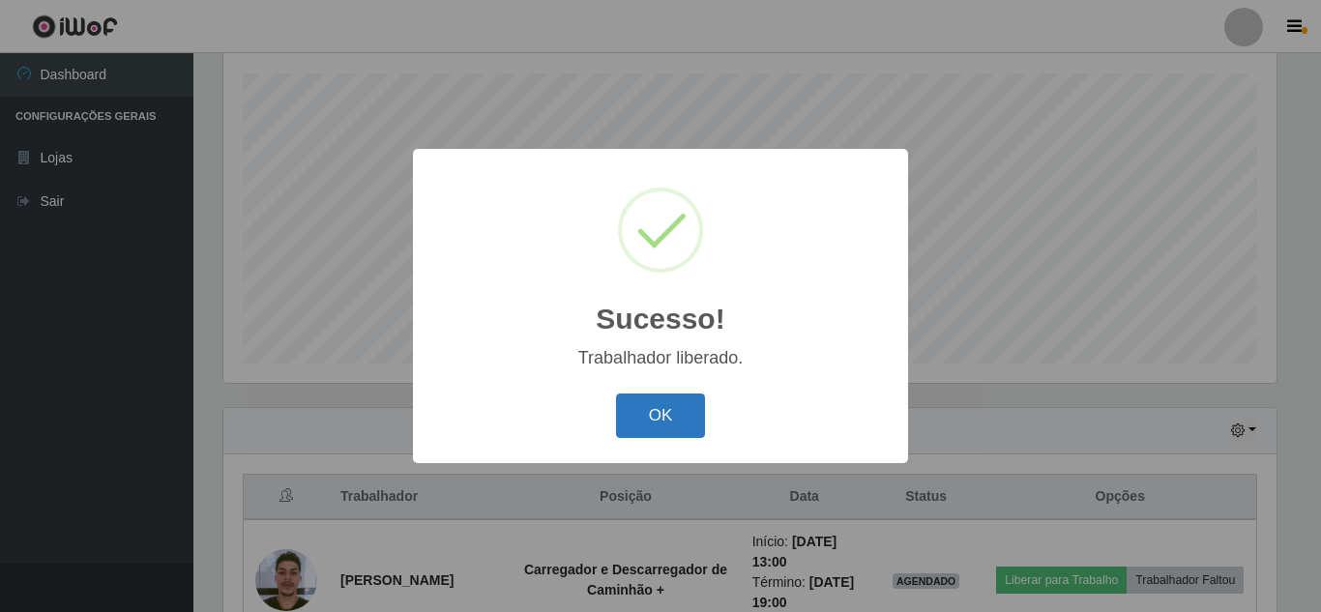
click at [655, 420] on button "OK" at bounding box center [661, 416] width 90 height 45
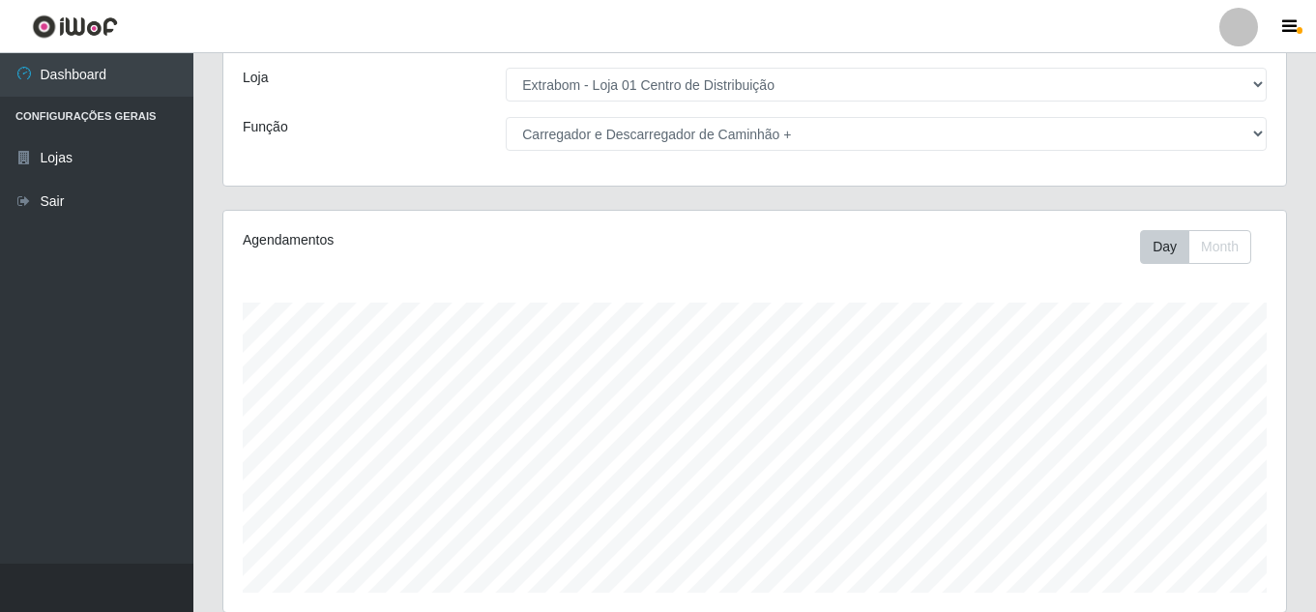
scroll to position [86, 0]
